Goal: Check status: Check status

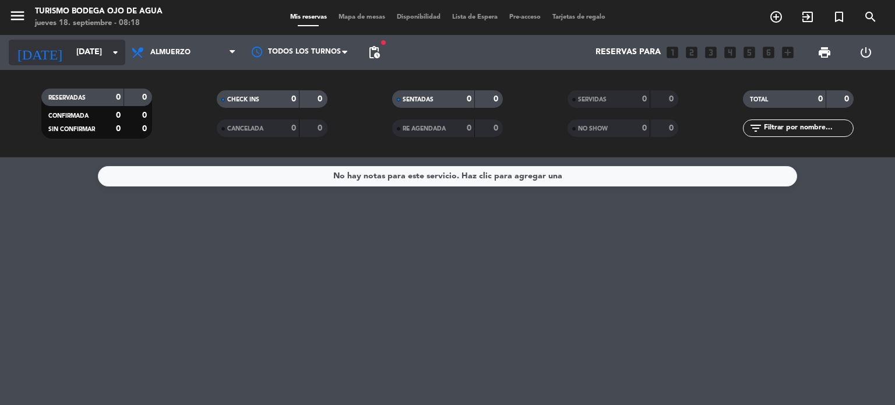
click at [103, 50] on input "[DATE]" at bounding box center [126, 52] width 111 height 21
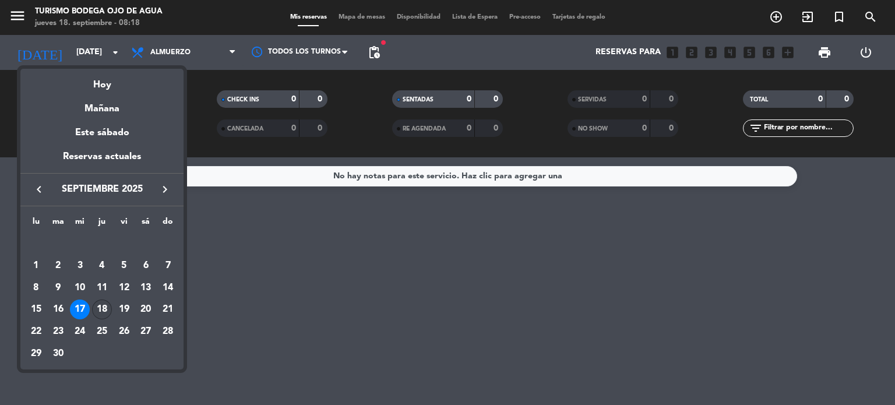
click at [101, 314] on div "18" at bounding box center [102, 310] width 20 height 20
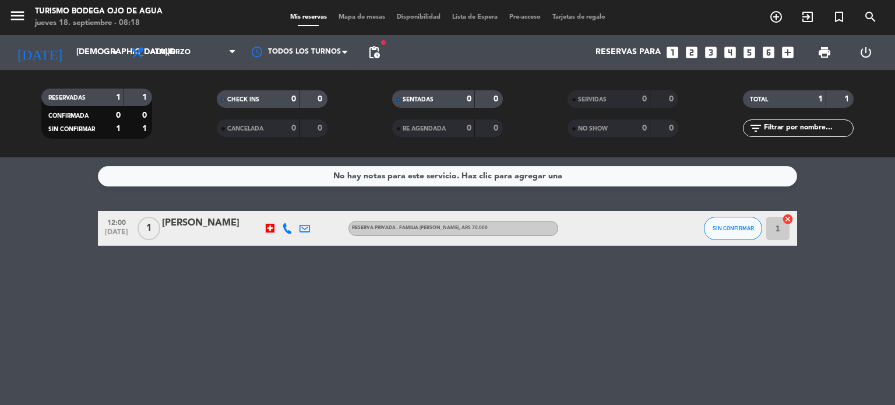
click at [287, 228] on icon at bounding box center [287, 228] width 10 height 10
click at [274, 212] on span "Copiar" at bounding box center [281, 209] width 24 height 12
click at [246, 337] on div "No hay notas para este servicio. Haz clic para agregar una 12:00 [DATE] 1 [PERS…" at bounding box center [447, 281] width 895 height 248
click at [108, 55] on icon "arrow_drop_down" at bounding box center [115, 52] width 14 height 14
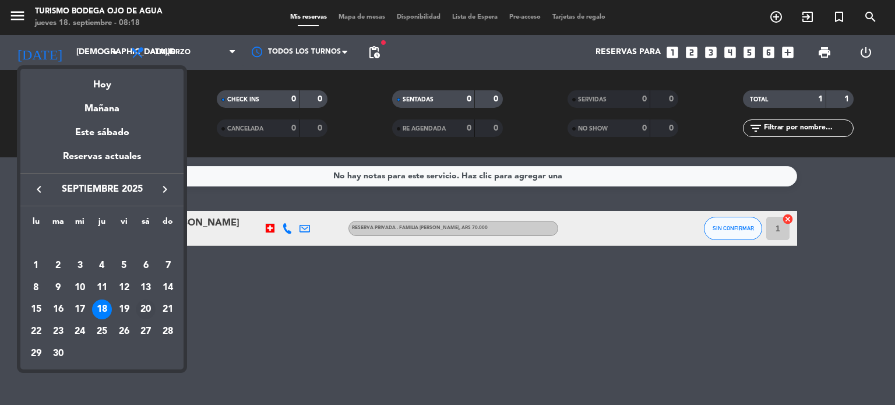
click at [145, 308] on div "20" at bounding box center [146, 310] width 20 height 20
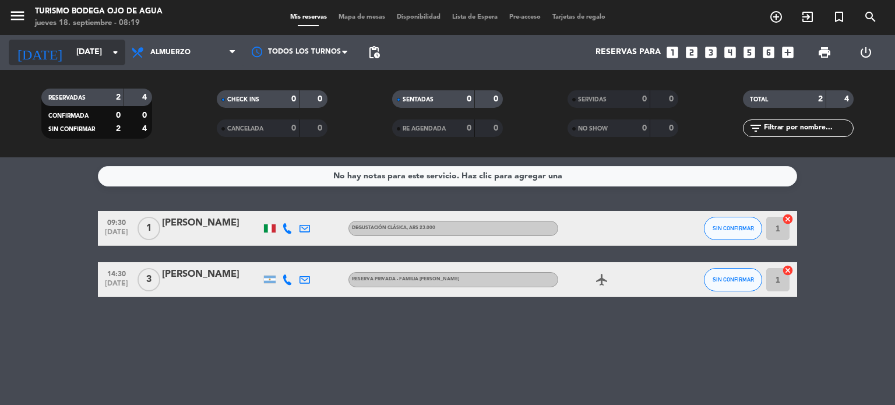
click at [98, 52] on input "[DATE]" at bounding box center [126, 52] width 111 height 21
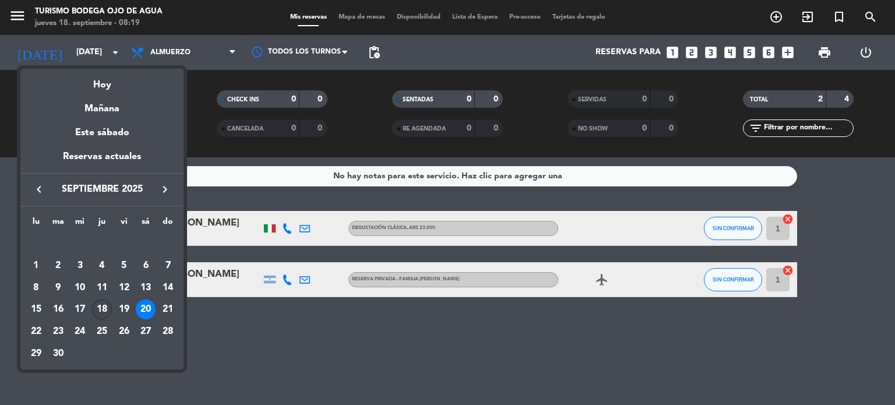
click at [94, 309] on div "18" at bounding box center [102, 310] width 20 height 20
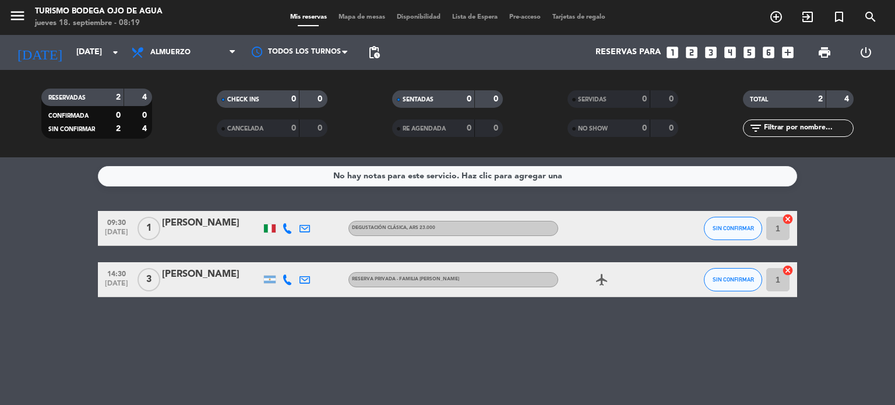
type input "[DEMOGRAPHIC_DATA][DATE]"
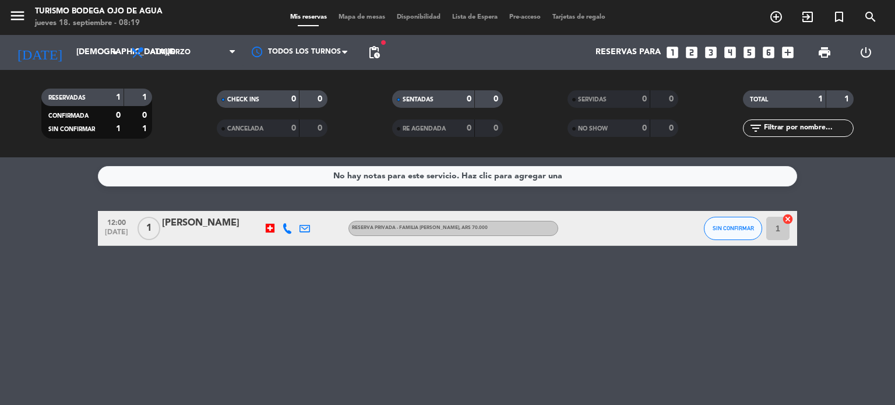
click at [367, 327] on div "No hay notas para este servicio. Haz clic para agregar una 12:00 [DATE] 1 [PERS…" at bounding box center [447, 281] width 895 height 248
